Goal: Find specific page/section: Find specific page/section

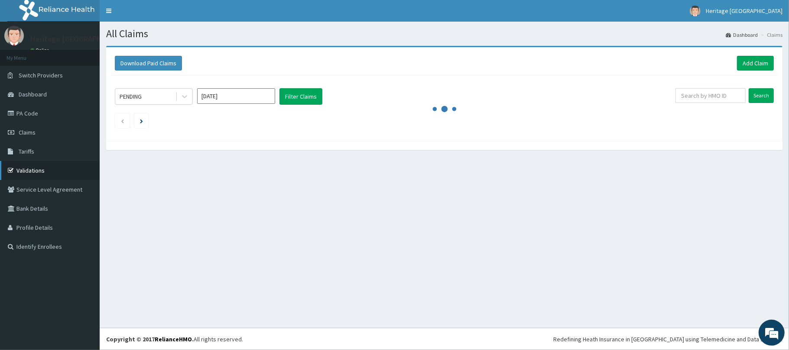
click at [47, 174] on link "Validations" at bounding box center [50, 170] width 100 height 19
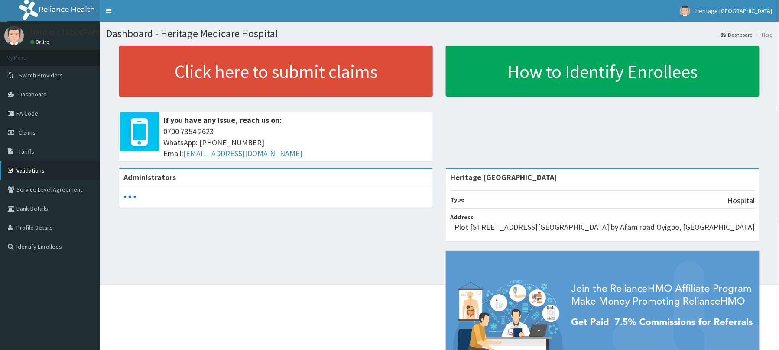
click at [42, 172] on link "Validations" at bounding box center [50, 170] width 100 height 19
